Goal: Task Accomplishment & Management: Use online tool/utility

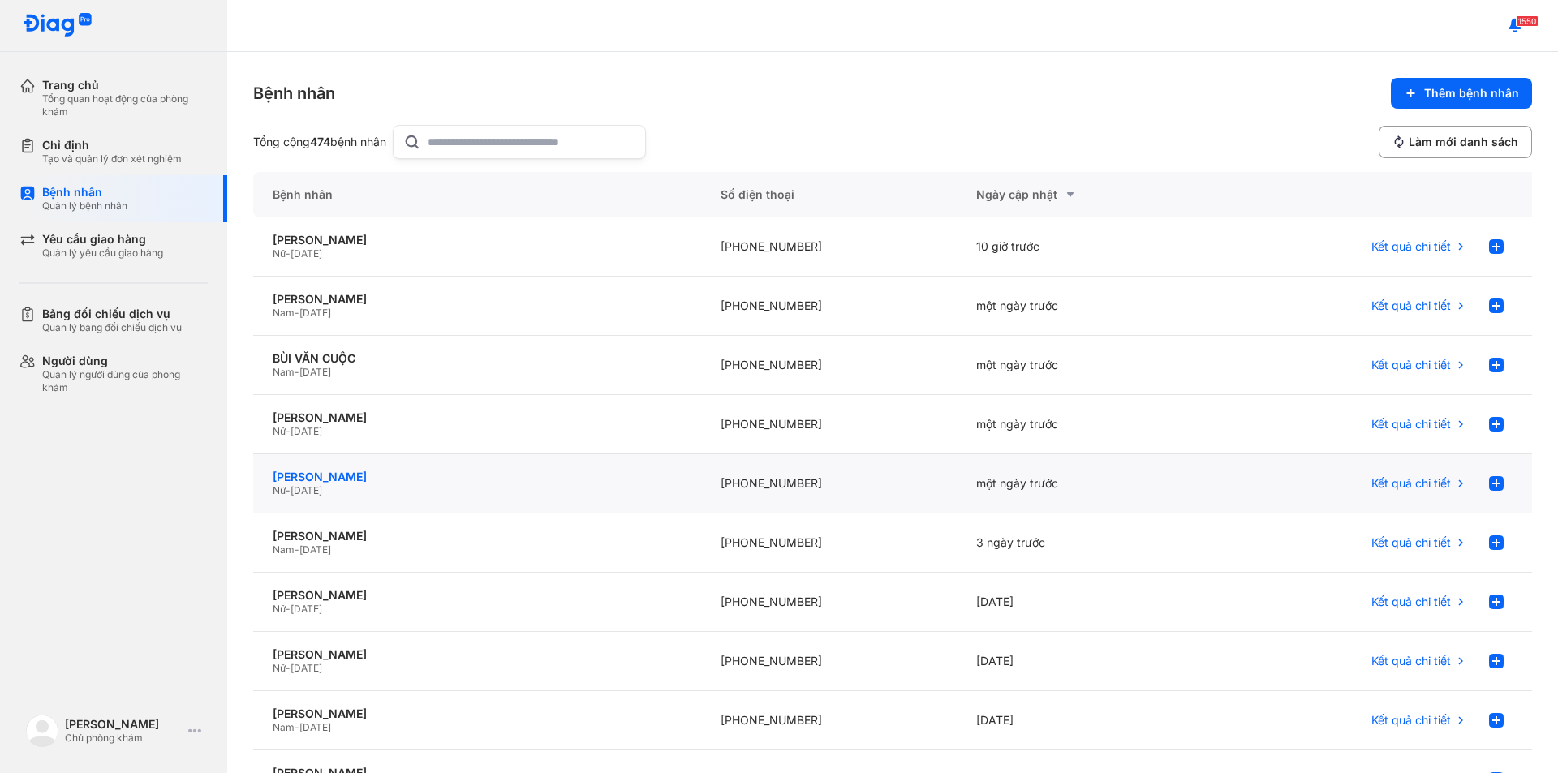
click at [336, 484] on div "[PERSON_NAME]" at bounding box center [477, 477] width 409 height 15
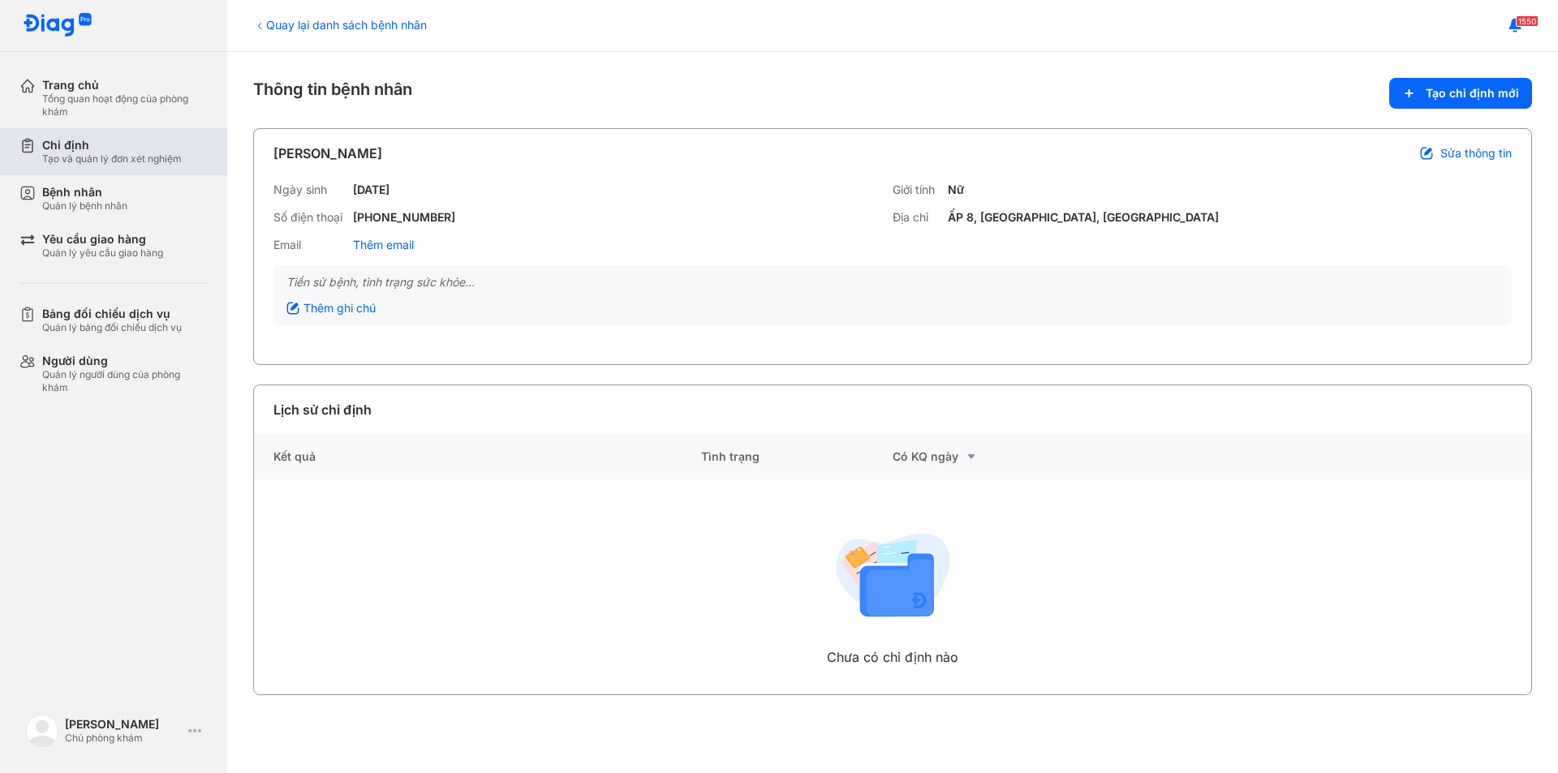
click at [81, 154] on div "Tạo và quản lý đơn xét nghiệm" at bounding box center [112, 159] width 140 height 13
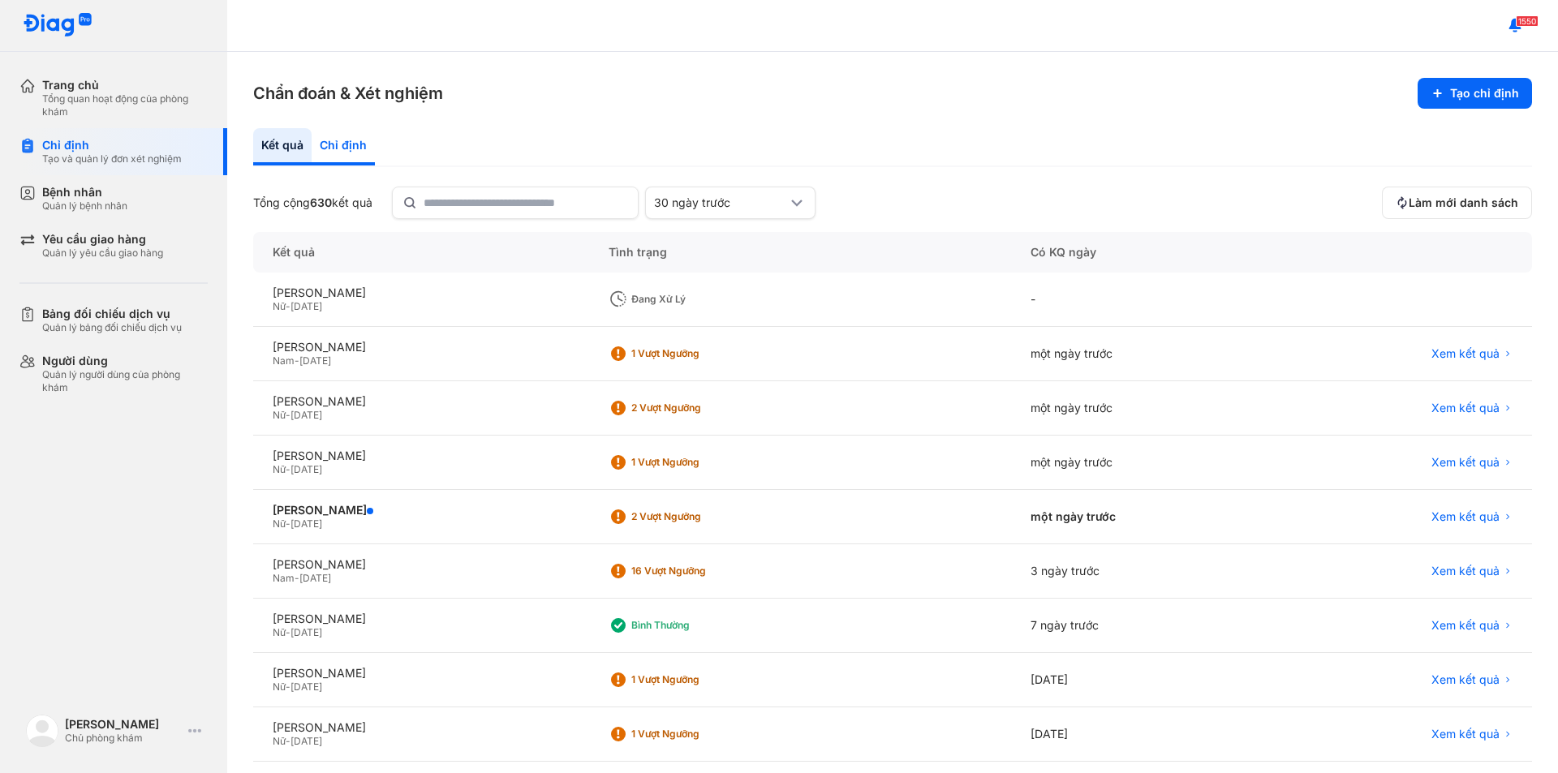
click at [345, 149] on div "Chỉ định" at bounding box center [343, 146] width 63 height 37
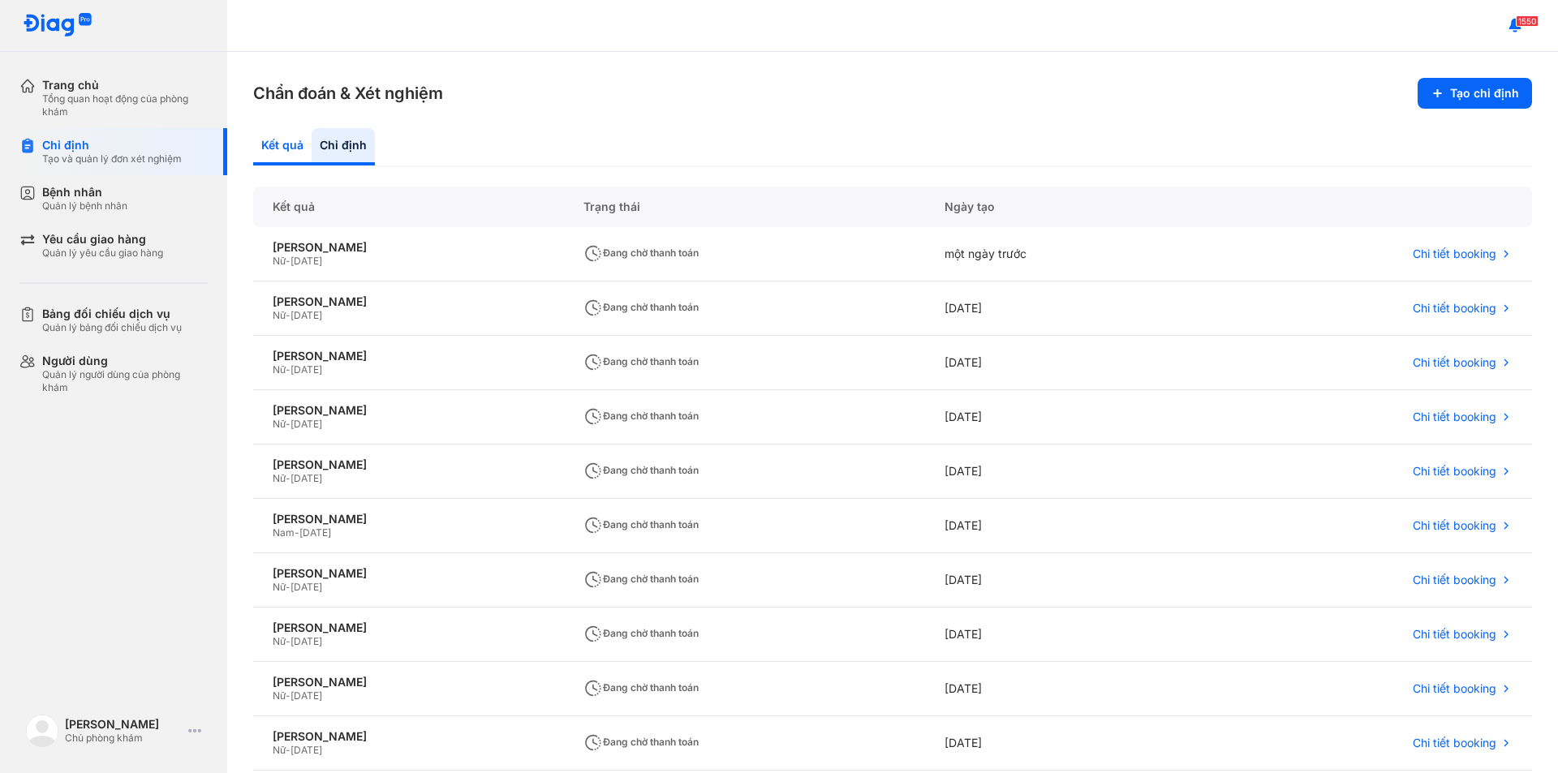
click at [312, 153] on div "Kết quả" at bounding box center [343, 146] width 63 height 37
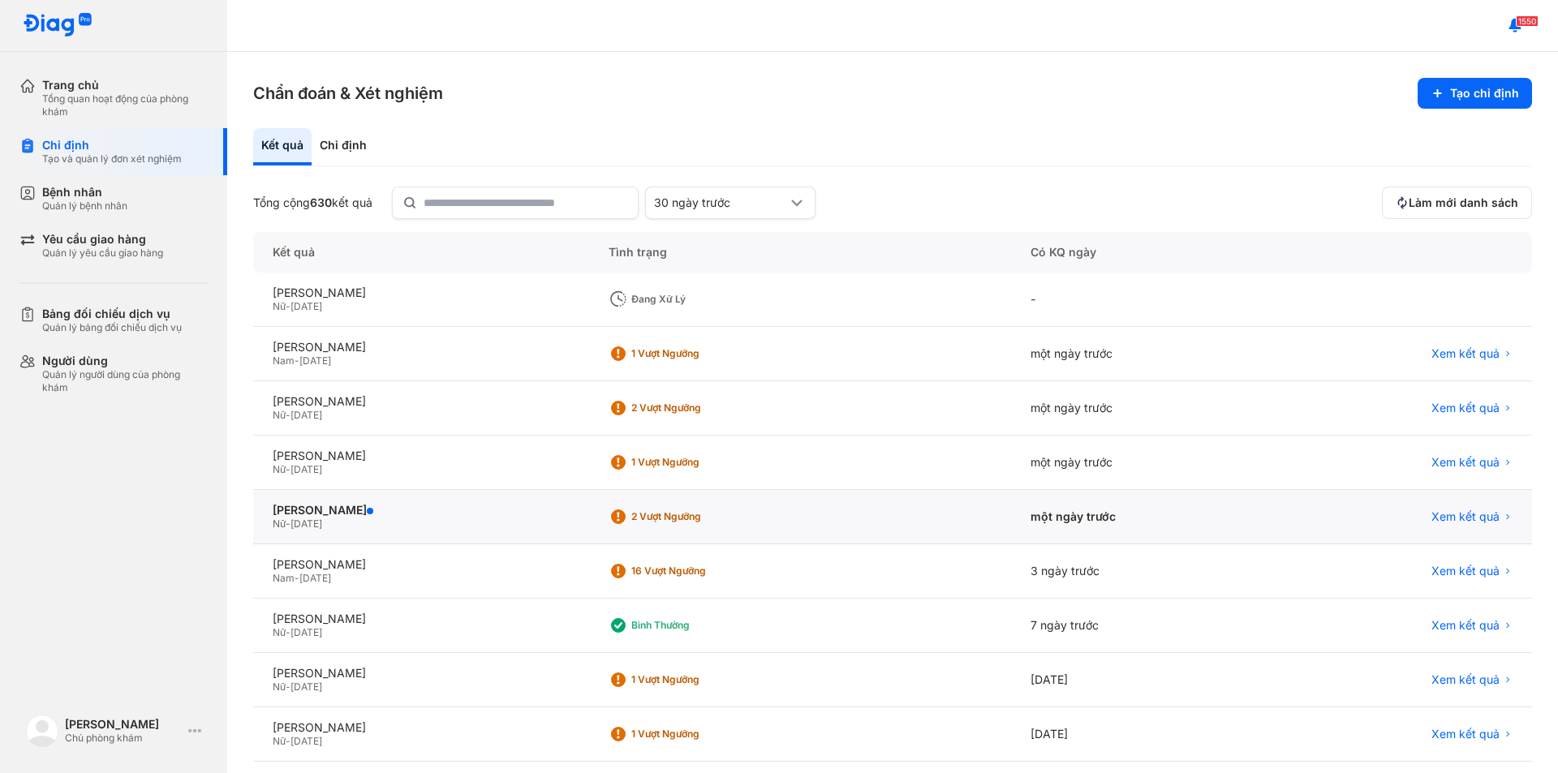
scroll to position [81, 0]
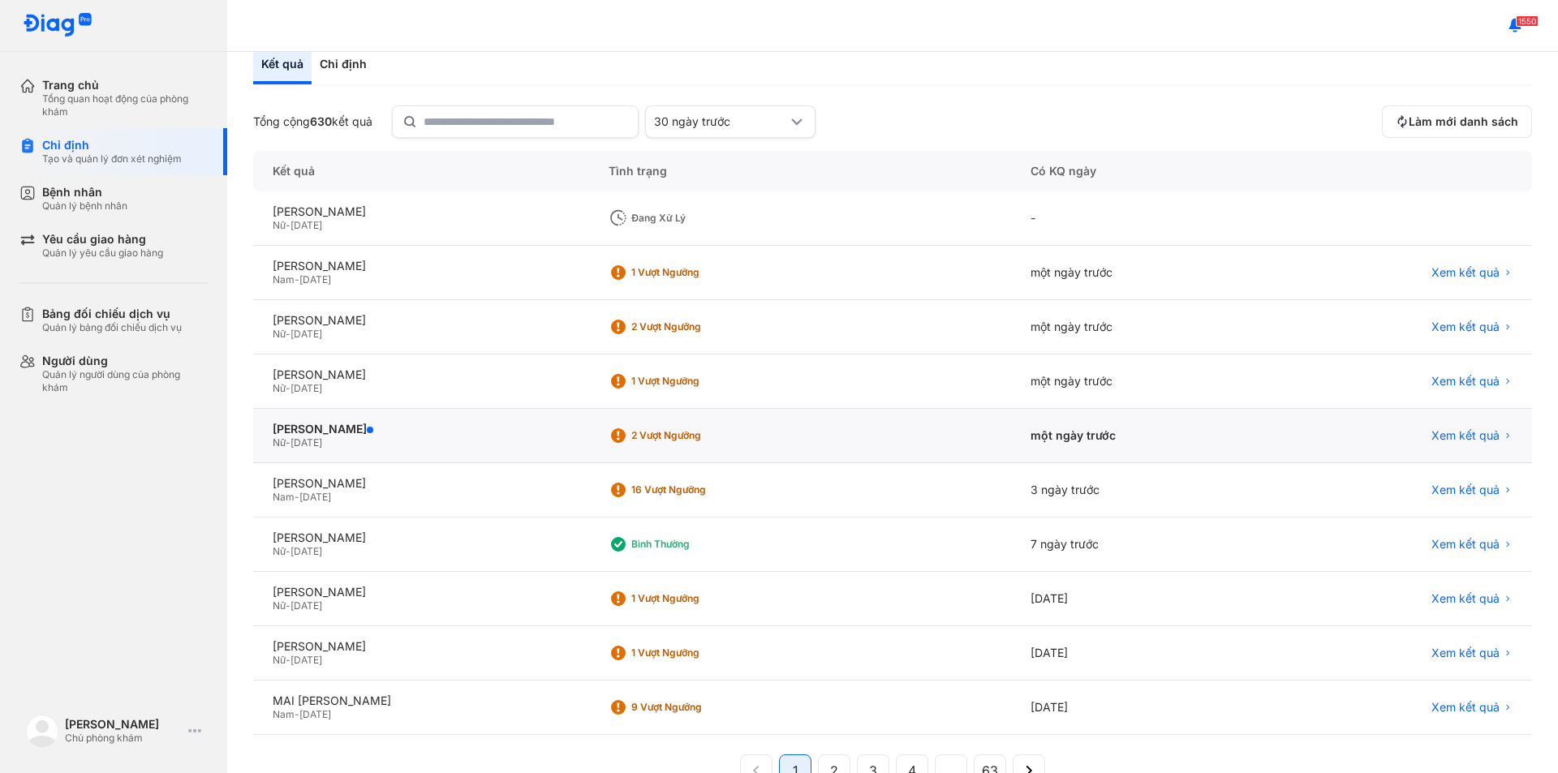
click at [322, 441] on span "[DATE]" at bounding box center [306, 443] width 32 height 12
